Goal: Complete application form

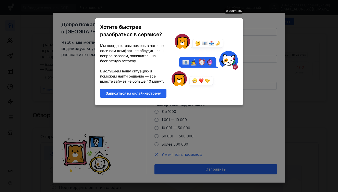
click at [234, 11] on div "Закрыть" at bounding box center [235, 11] width 13 height 6
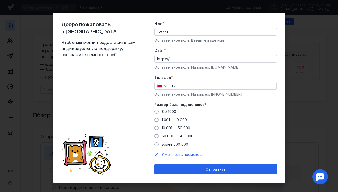
click at [186, 30] on input "Fyfcnf" at bounding box center [216, 31] width 122 height 7
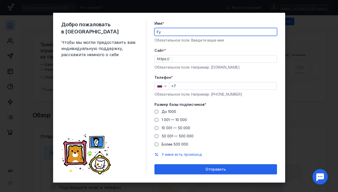
type input "F"
type input "[PERSON_NAME]"
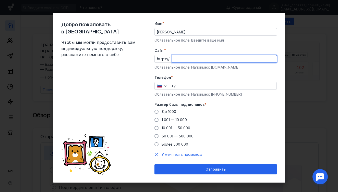
paste input "[DOMAIN_NAME][GEOGRAPHIC_DATA][GEOGRAPHIC_DATA]"
type input "[DOMAIN_NAME][GEOGRAPHIC_DATA][GEOGRAPHIC_DATA]"
click at [185, 87] on input "+7" at bounding box center [222, 85] width 107 height 7
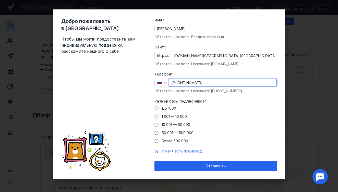
scroll to position [3, 0]
type input "[PHONE_NUMBER]"
click at [158, 133] on span at bounding box center [156, 133] width 4 height 4
click at [0, 0] on input "50 001 — 500 000" at bounding box center [0, 0] width 0 height 0
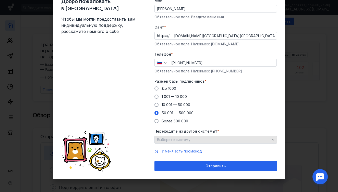
scroll to position [23, 0]
click at [273, 140] on icon "button" at bounding box center [273, 140] width 4 height 4
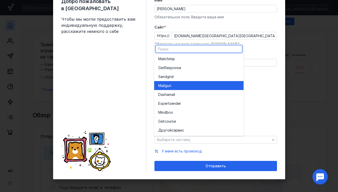
scroll to position [28, 0]
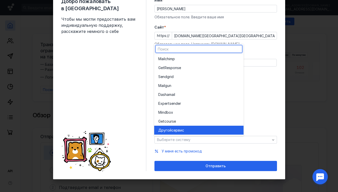
click at [199, 131] on div "Другой сервис" at bounding box center [198, 130] width 81 height 5
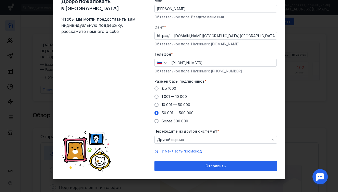
scroll to position [23, 0]
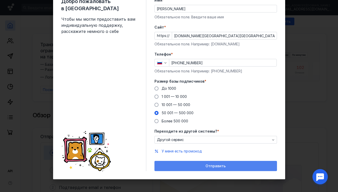
click at [220, 167] on span "Отправить" at bounding box center [215, 166] width 20 height 4
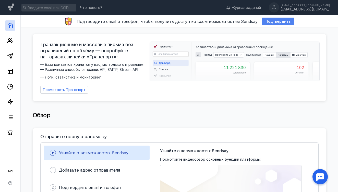
click at [282, 21] on span "Подтвердить" at bounding box center [277, 21] width 25 height 4
